Goal: Navigation & Orientation: Find specific page/section

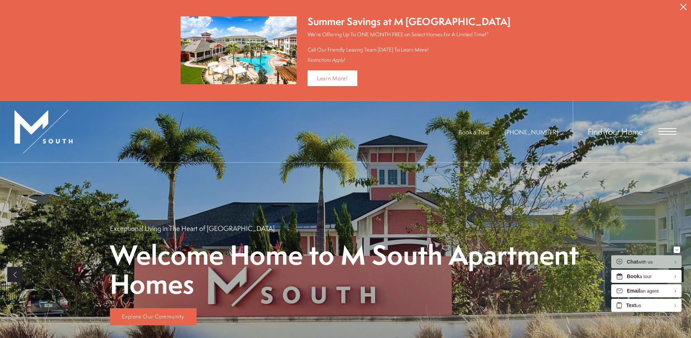
click at [682, 7] on icon "Close Alert" at bounding box center [683, 7] width 7 height 7
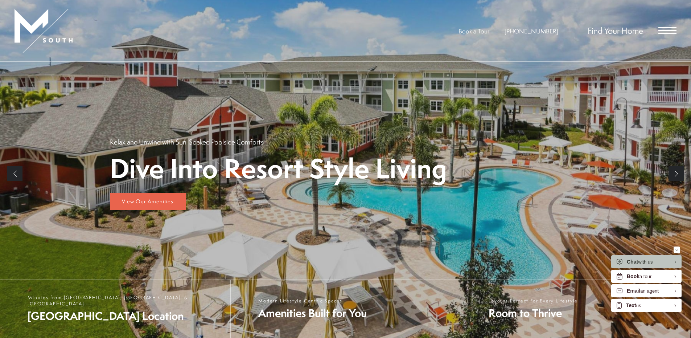
click at [663, 28] on span "Open Menu" at bounding box center [668, 30] width 18 height 7
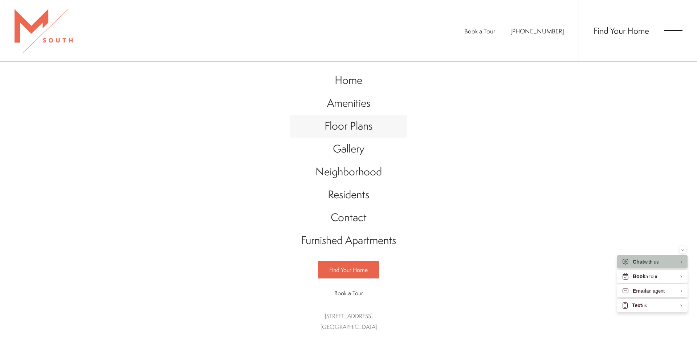
click at [354, 128] on span "Floor Plans" at bounding box center [348, 125] width 48 height 15
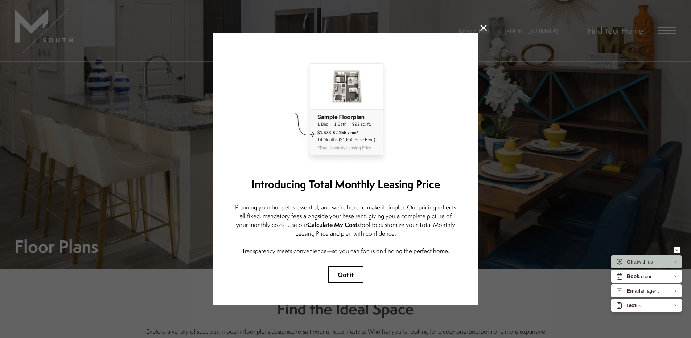
click at [481, 25] on icon at bounding box center [483, 28] width 7 height 7
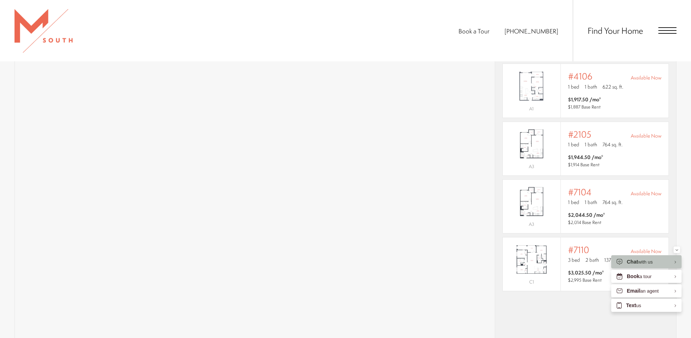
scroll to position [596, 0]
